Goal: Find specific page/section

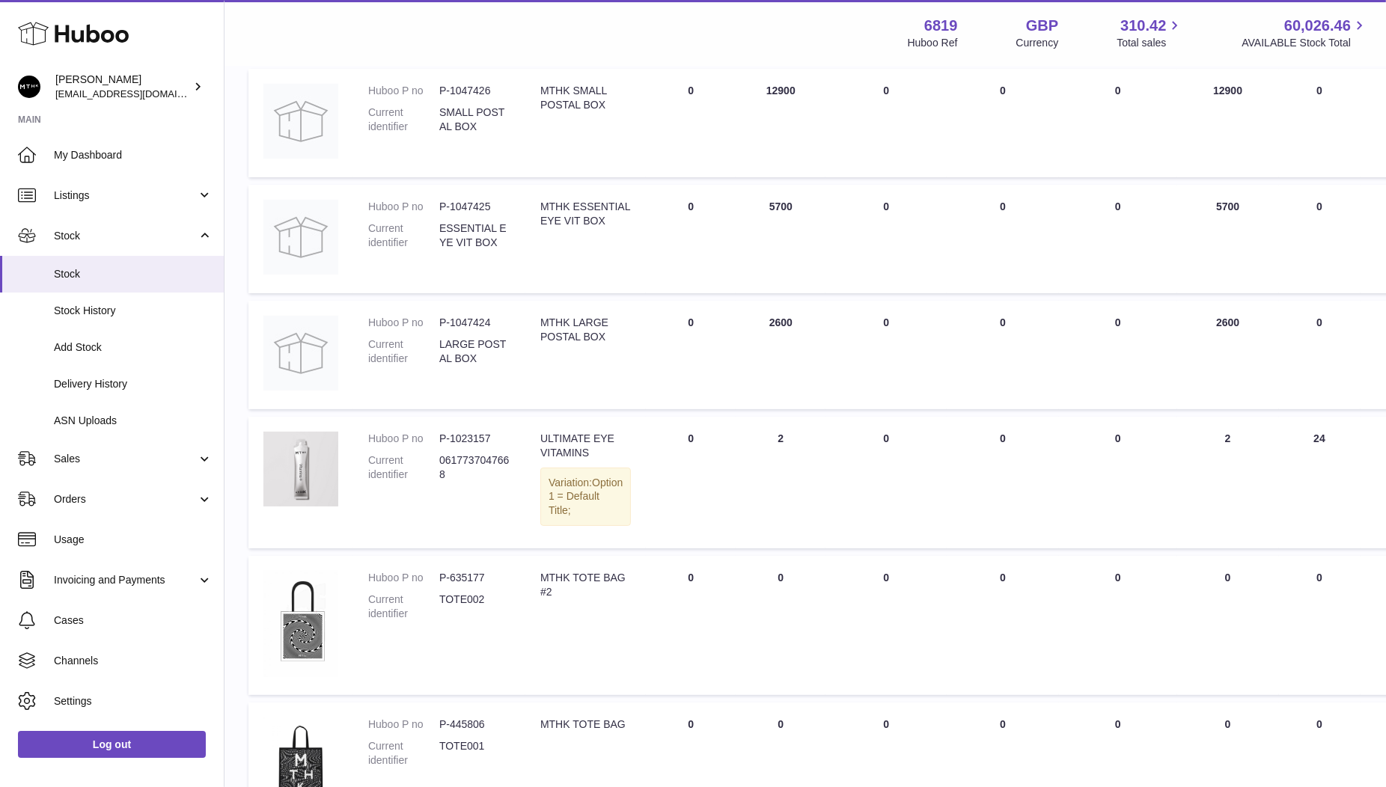
scroll to position [230, 0]
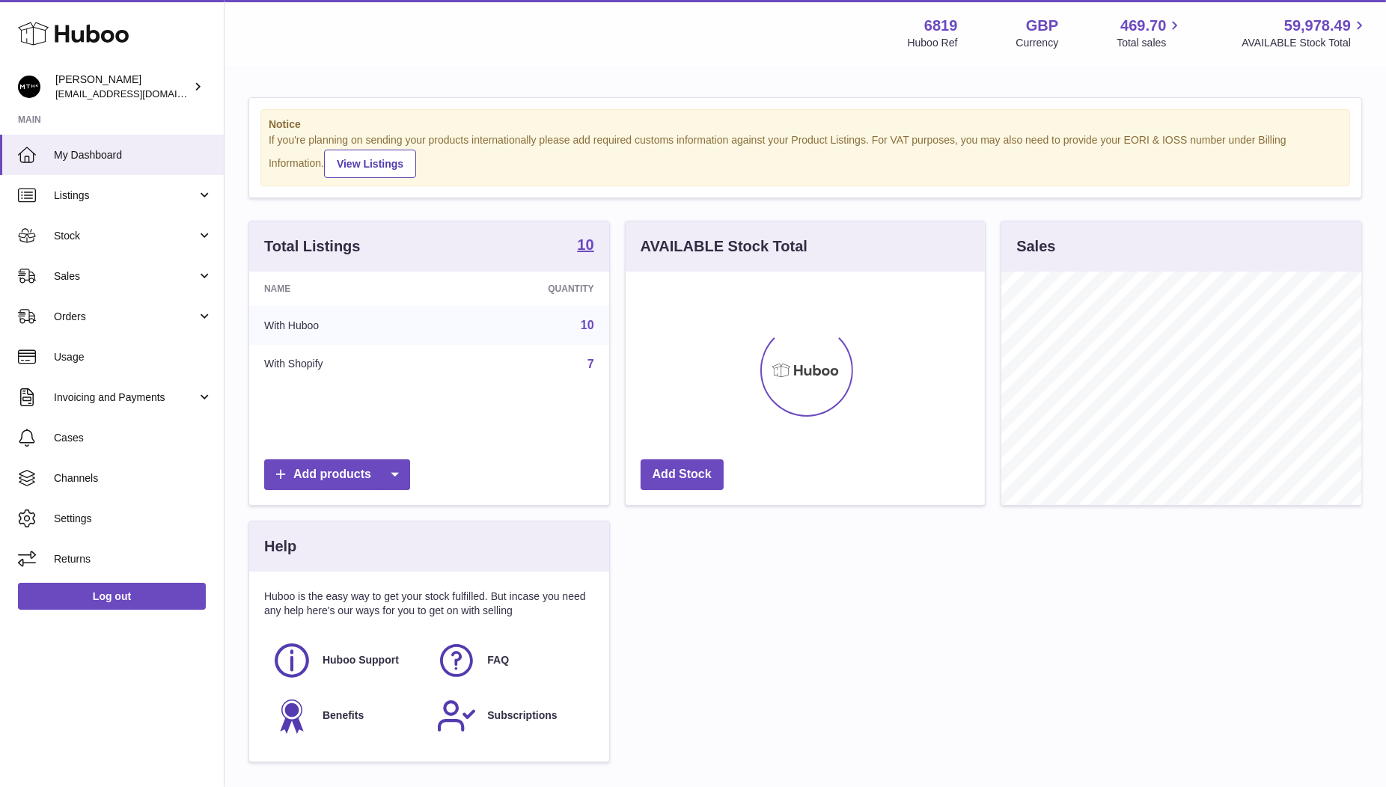
scroll to position [233, 360]
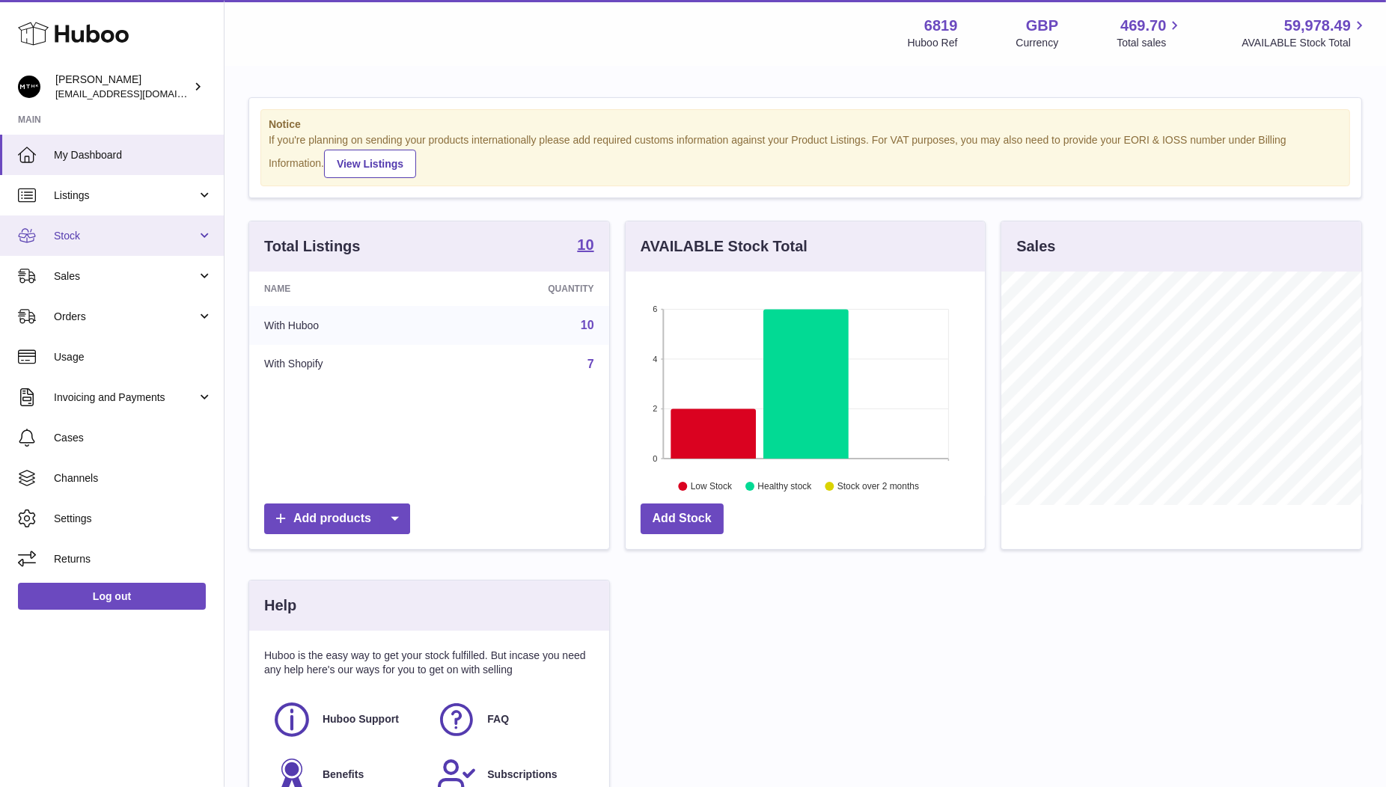
click at [78, 231] on span "Stock" at bounding box center [125, 236] width 143 height 14
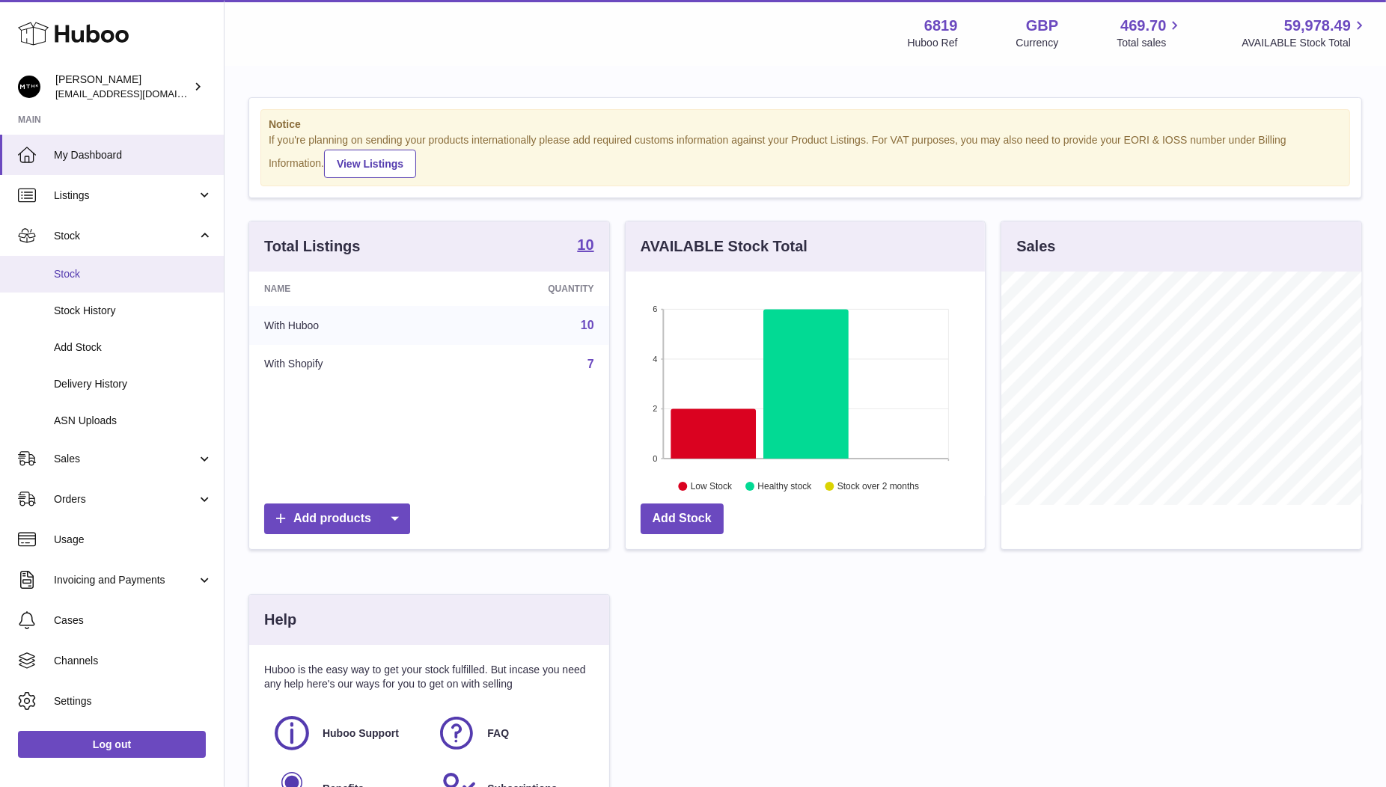
click at [73, 271] on span "Stock" at bounding box center [133, 274] width 159 height 14
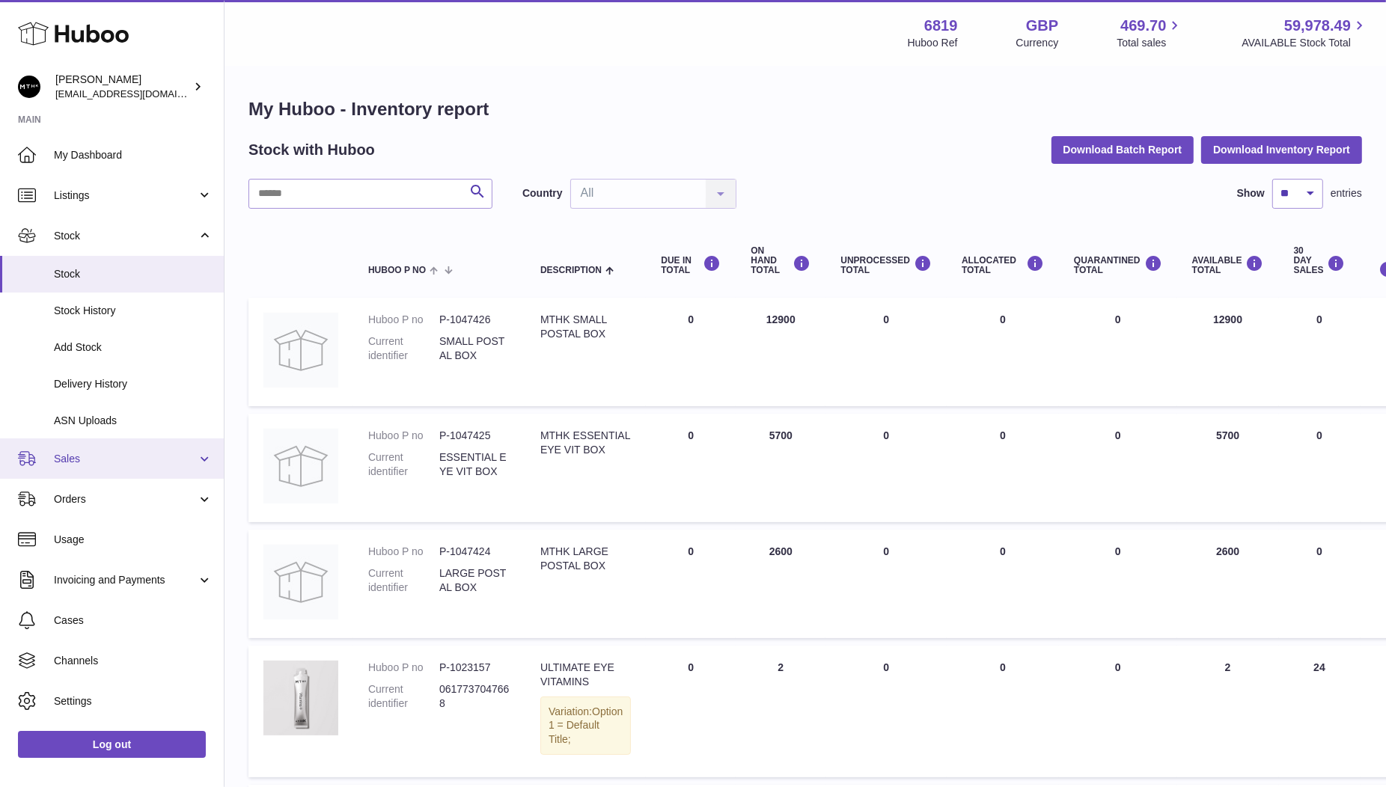
click at [74, 454] on span "Sales" at bounding box center [125, 459] width 143 height 14
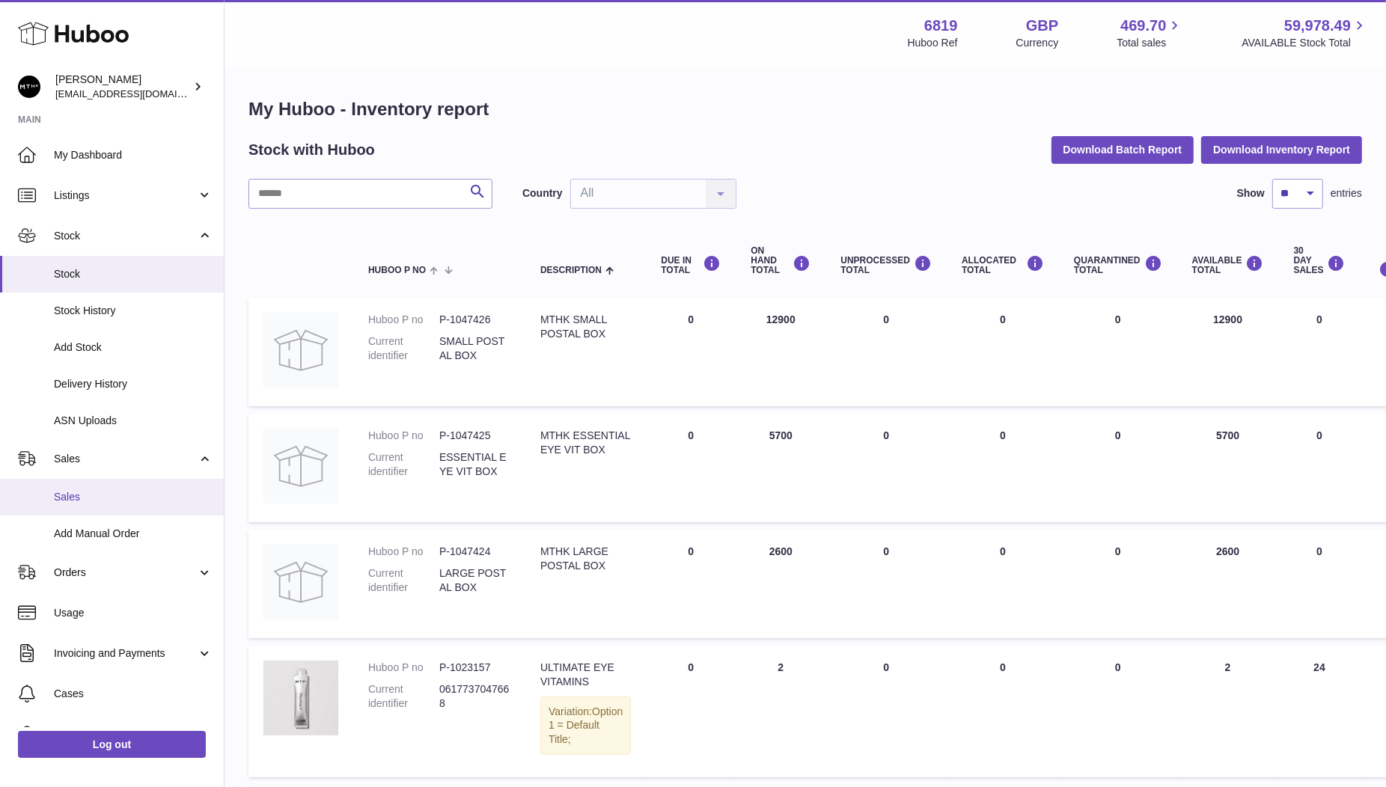
click at [93, 491] on span "Sales" at bounding box center [133, 497] width 159 height 14
